Goal: Find specific page/section: Find specific page/section

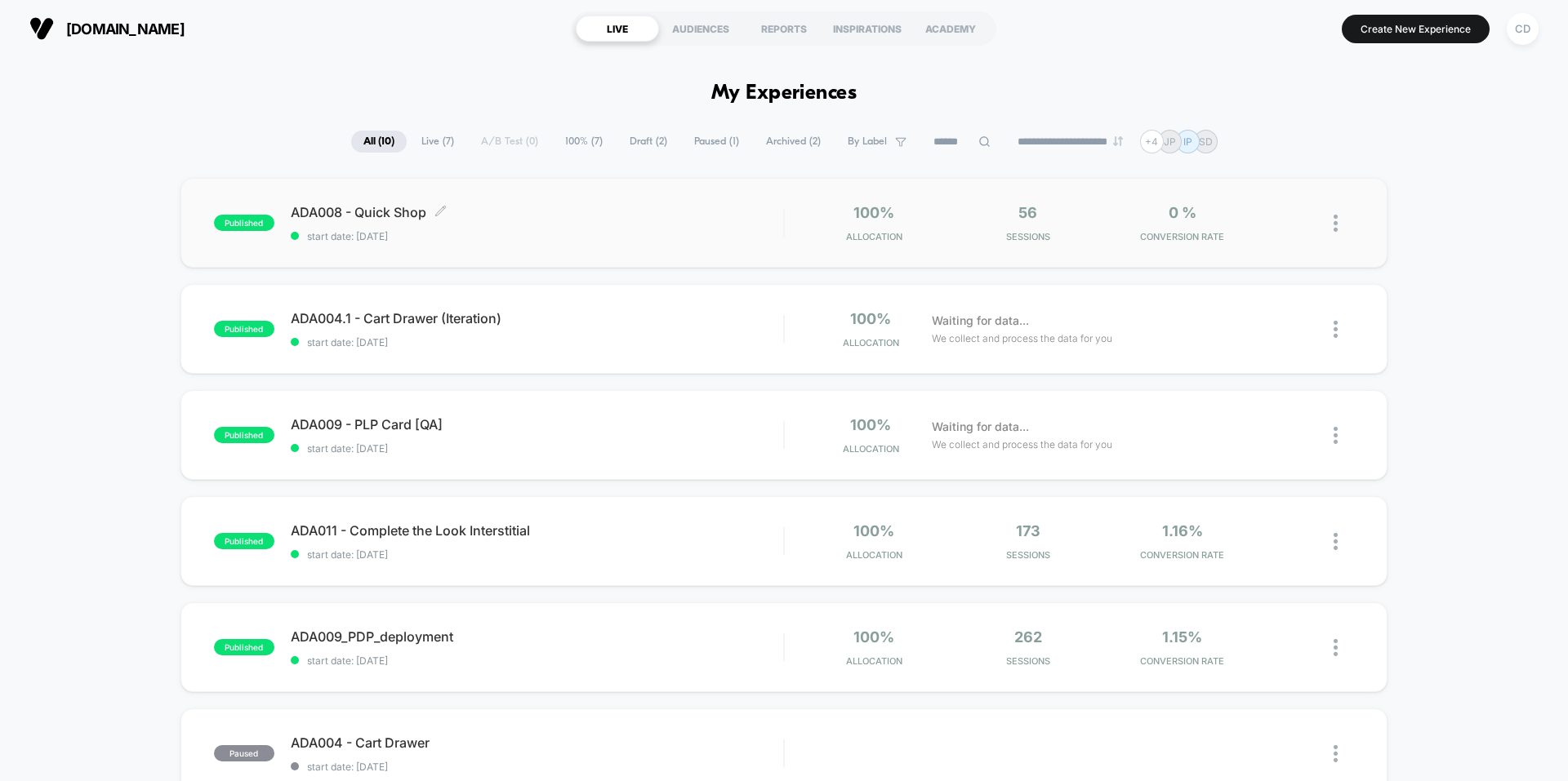
click at [606, 216] on span "ADA008 - Quick Shop Click to edit experience details" at bounding box center [536, 212] width 492 height 16
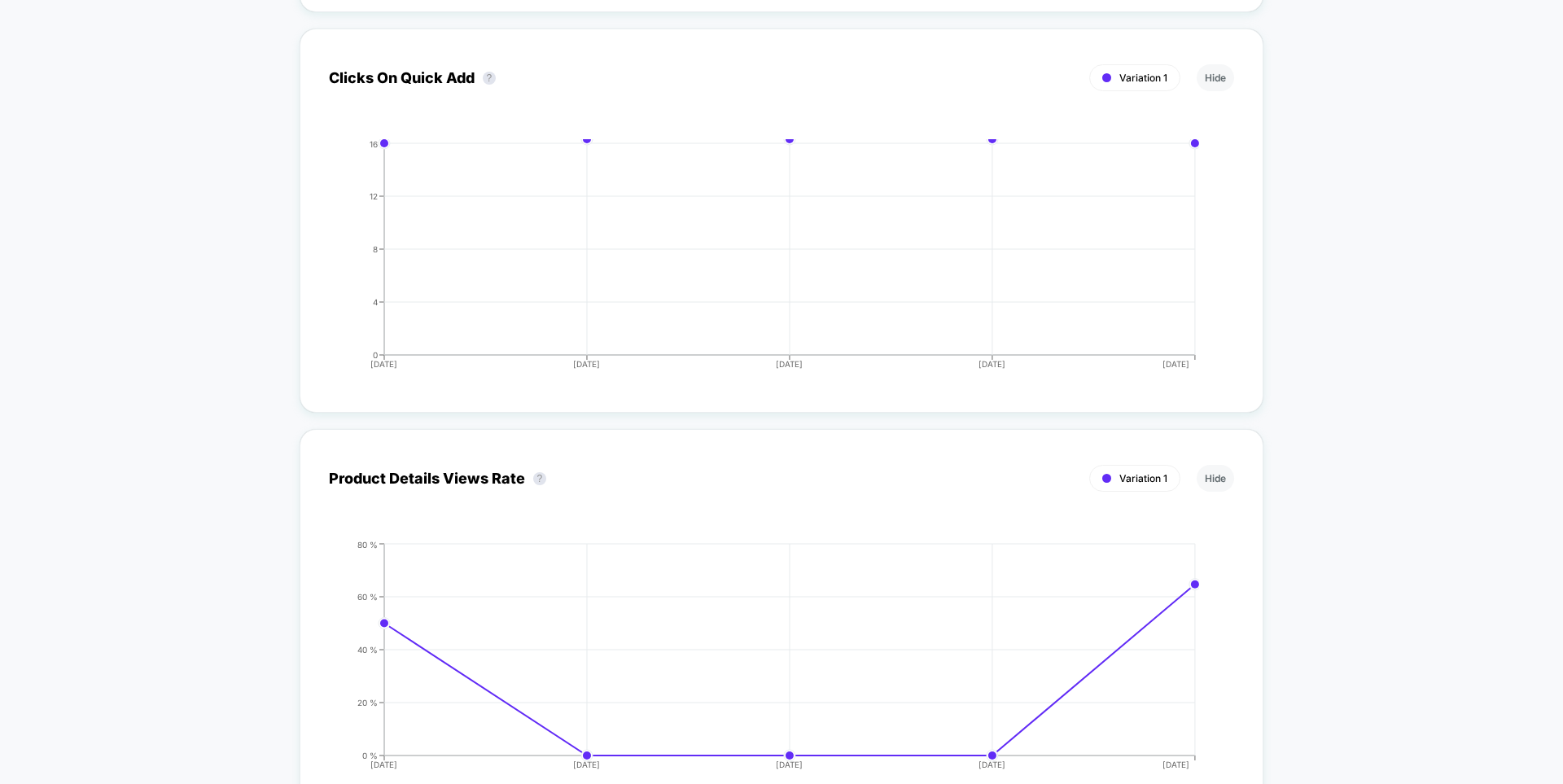
scroll to position [2955, 0]
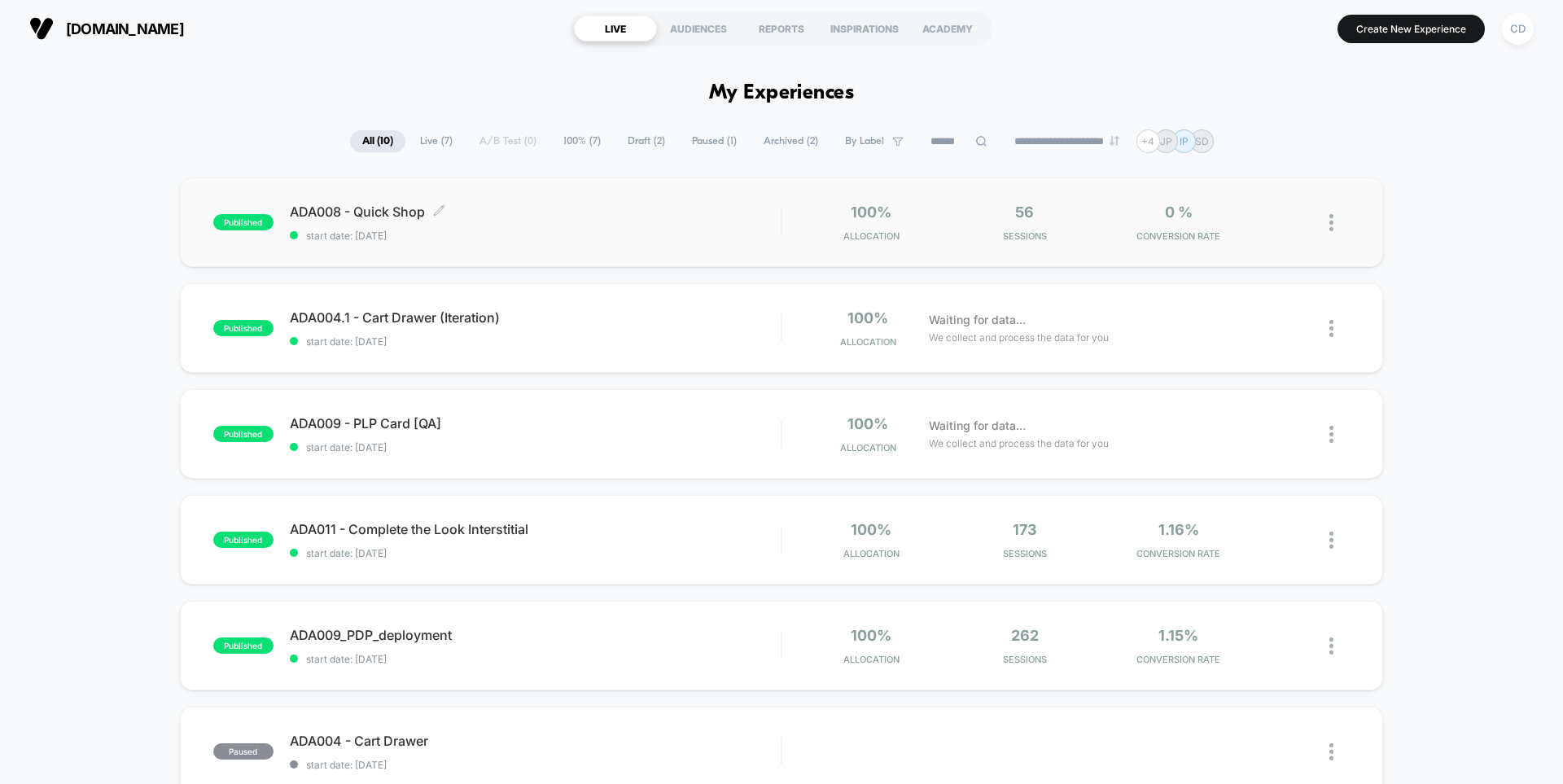
click at [659, 204] on span "ADA008 - Quick Shop Click to edit experience details" at bounding box center [535, 211] width 491 height 16
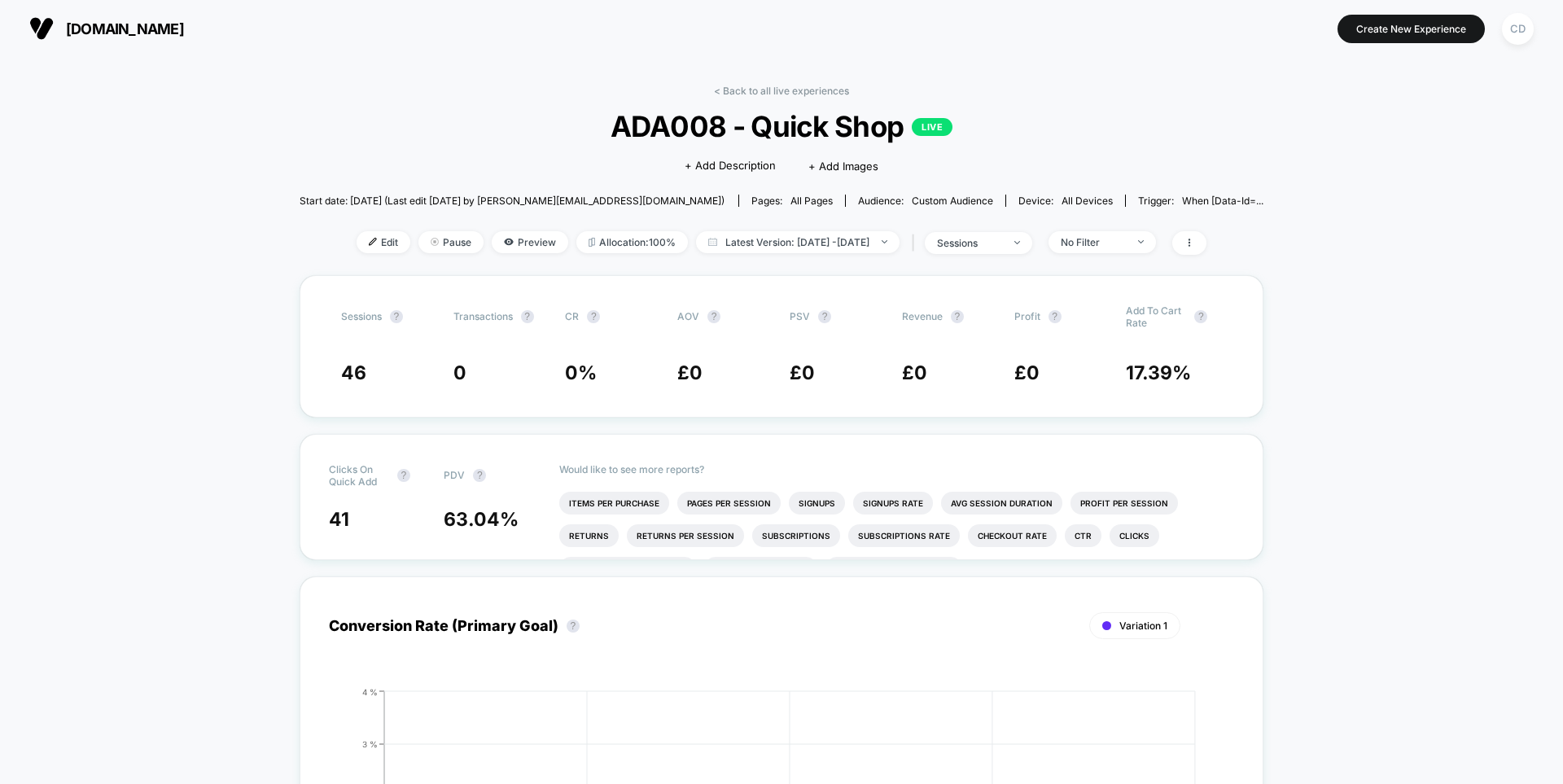
scroll to position [36, 0]
